Goal: Find specific page/section: Find specific page/section

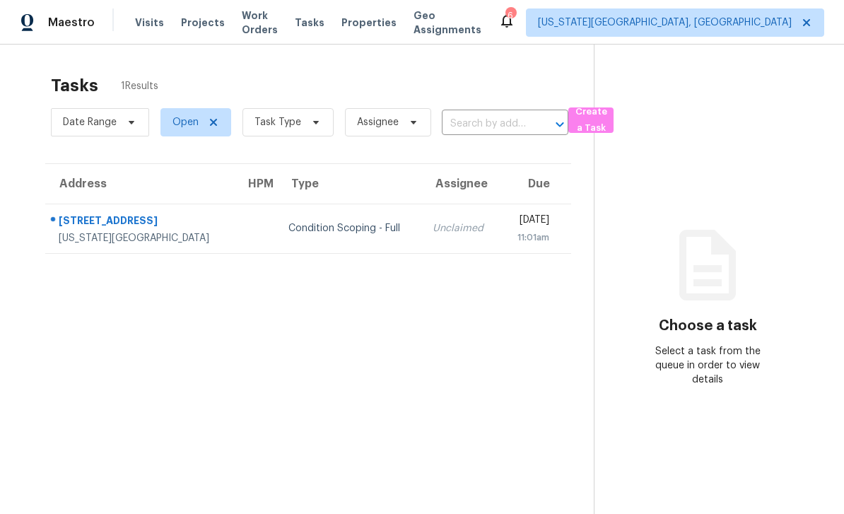
click at [269, 19] on span "Work Orders" at bounding box center [260, 22] width 36 height 28
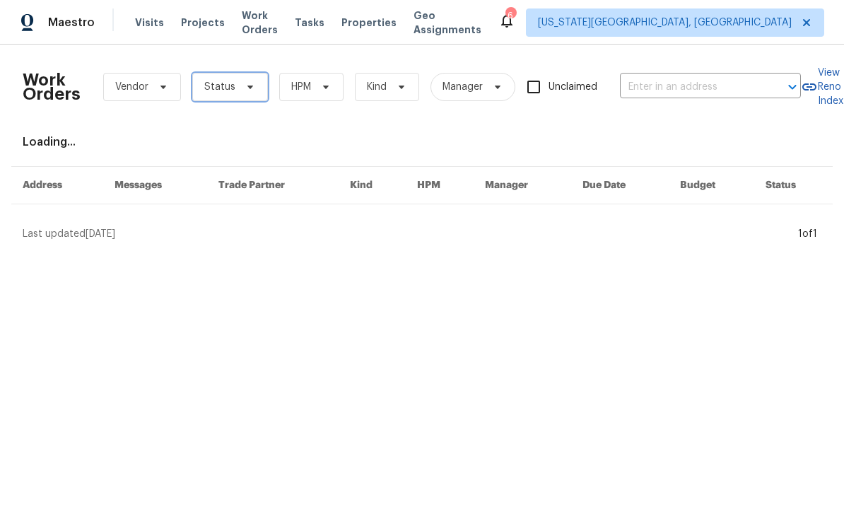
click at [249, 92] on icon at bounding box center [250, 86] width 11 height 11
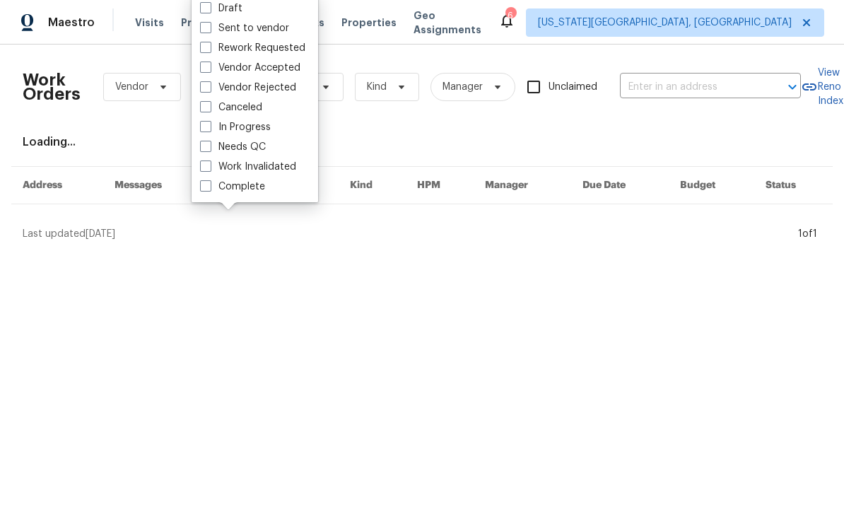
click at [209, 143] on span at bounding box center [205, 146] width 11 height 11
click at [209, 143] on input "Needs QC" at bounding box center [204, 144] width 9 height 9
checkbox input "true"
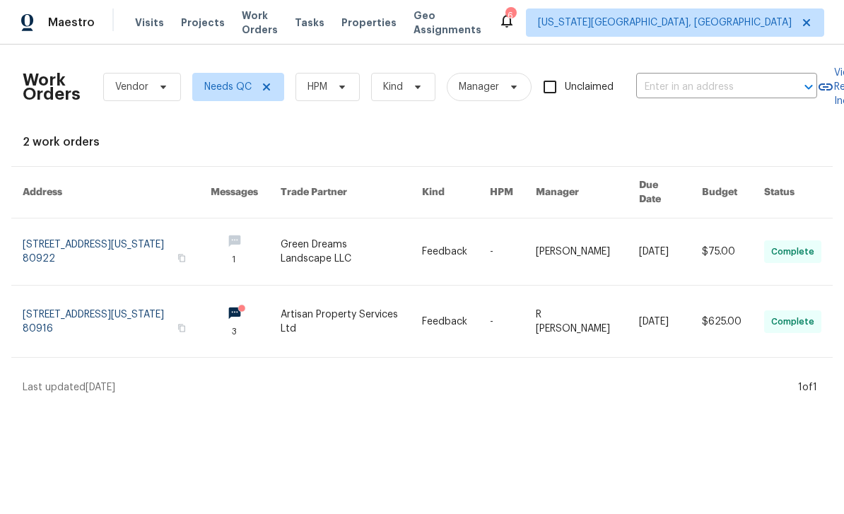
click at [324, 18] on span "Tasks" at bounding box center [310, 23] width 30 height 10
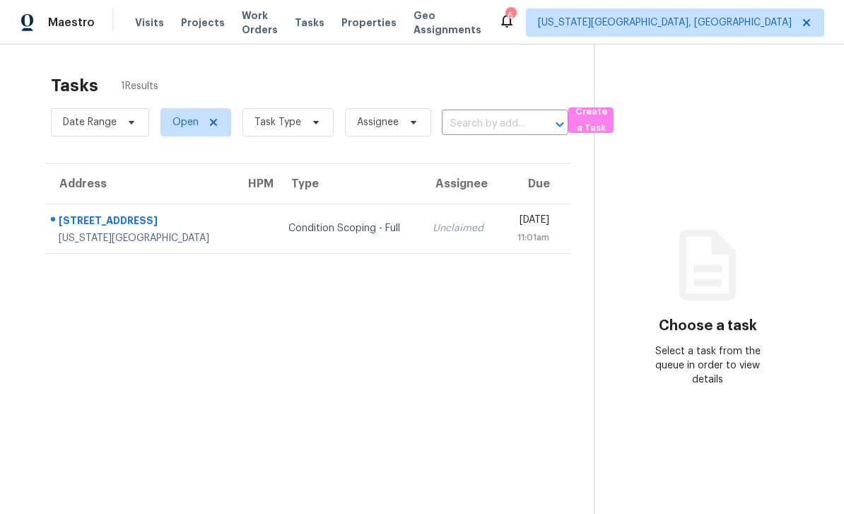
click at [389, 28] on span "Properties" at bounding box center [368, 23] width 55 height 14
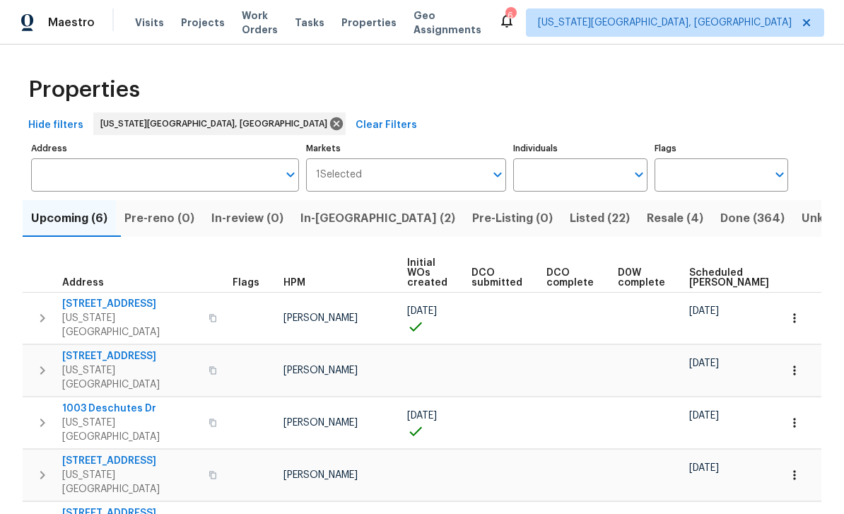
click at [317, 19] on span "Tasks" at bounding box center [310, 23] width 30 height 10
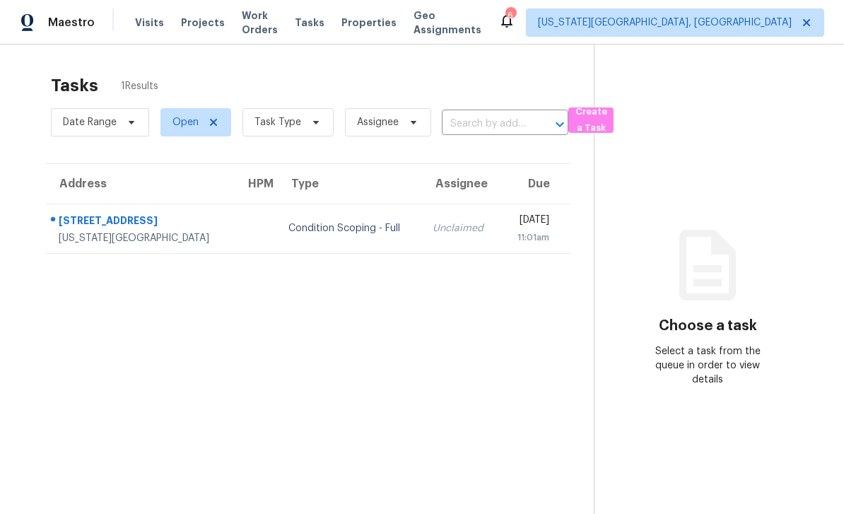
click at [182, 241] on div "[US_STATE][GEOGRAPHIC_DATA]" at bounding box center [141, 238] width 164 height 14
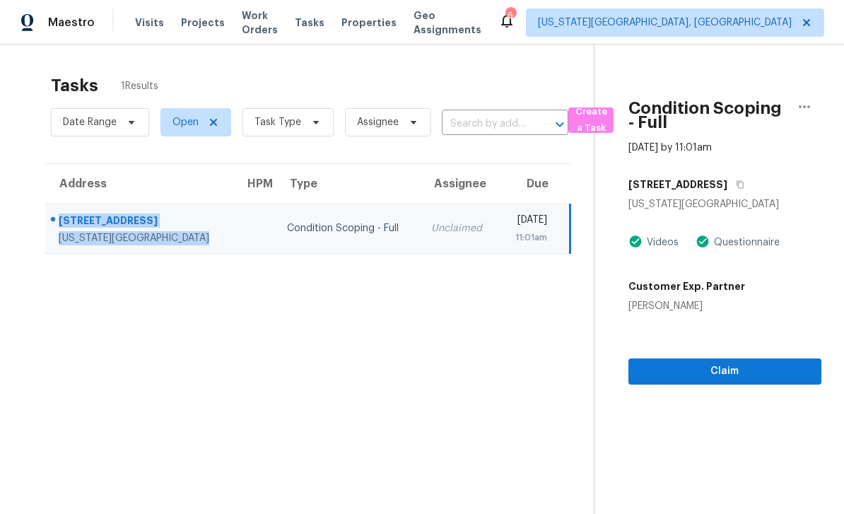
copy div "[STREET_ADDRESS][US_STATE]"
